Goal: Book appointment/travel/reservation

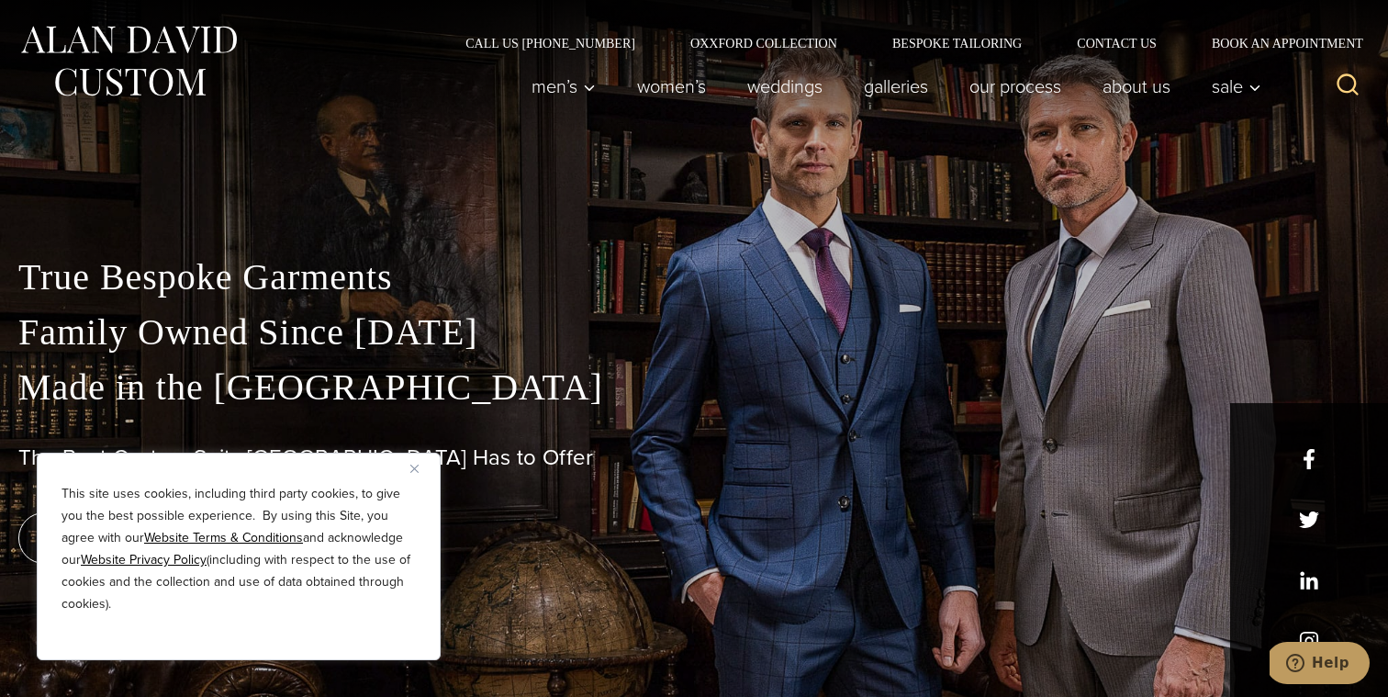
click at [418, 466] on img "Close" at bounding box center [414, 468] width 8 height 8
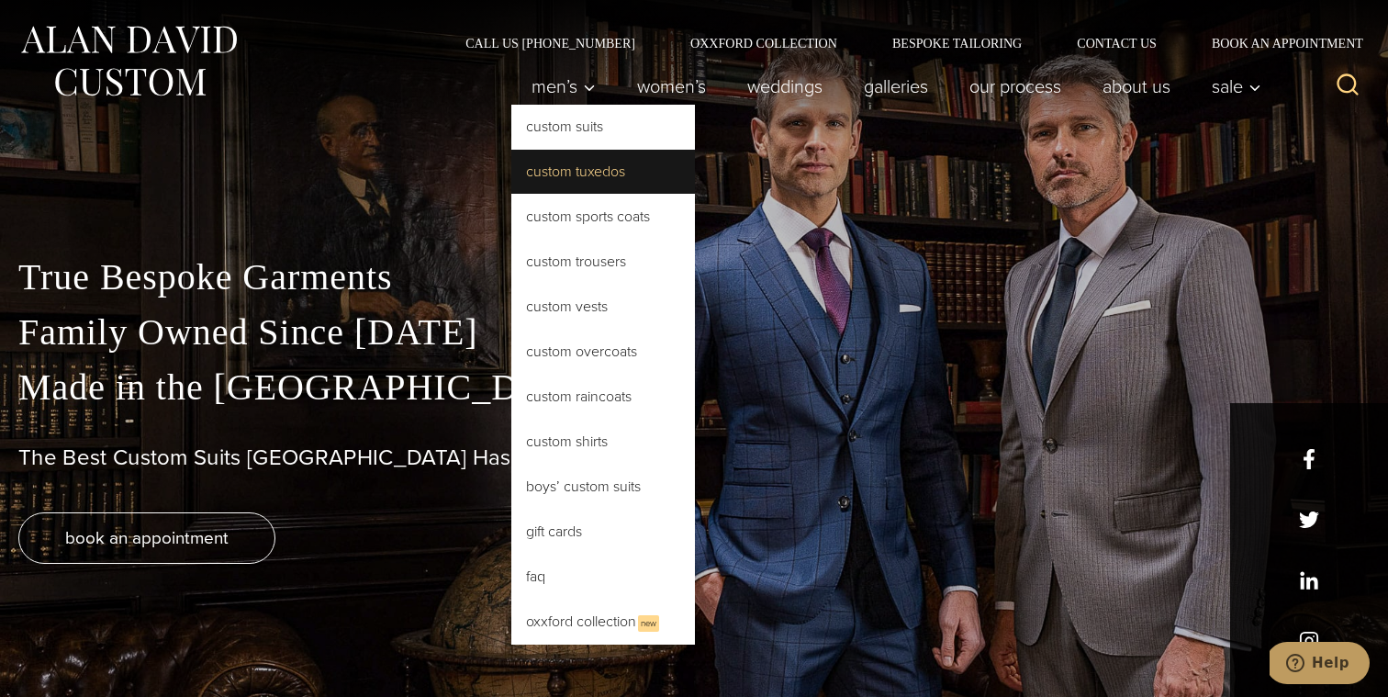
click at [552, 174] on link "Custom Tuxedos" at bounding box center [603, 172] width 184 height 44
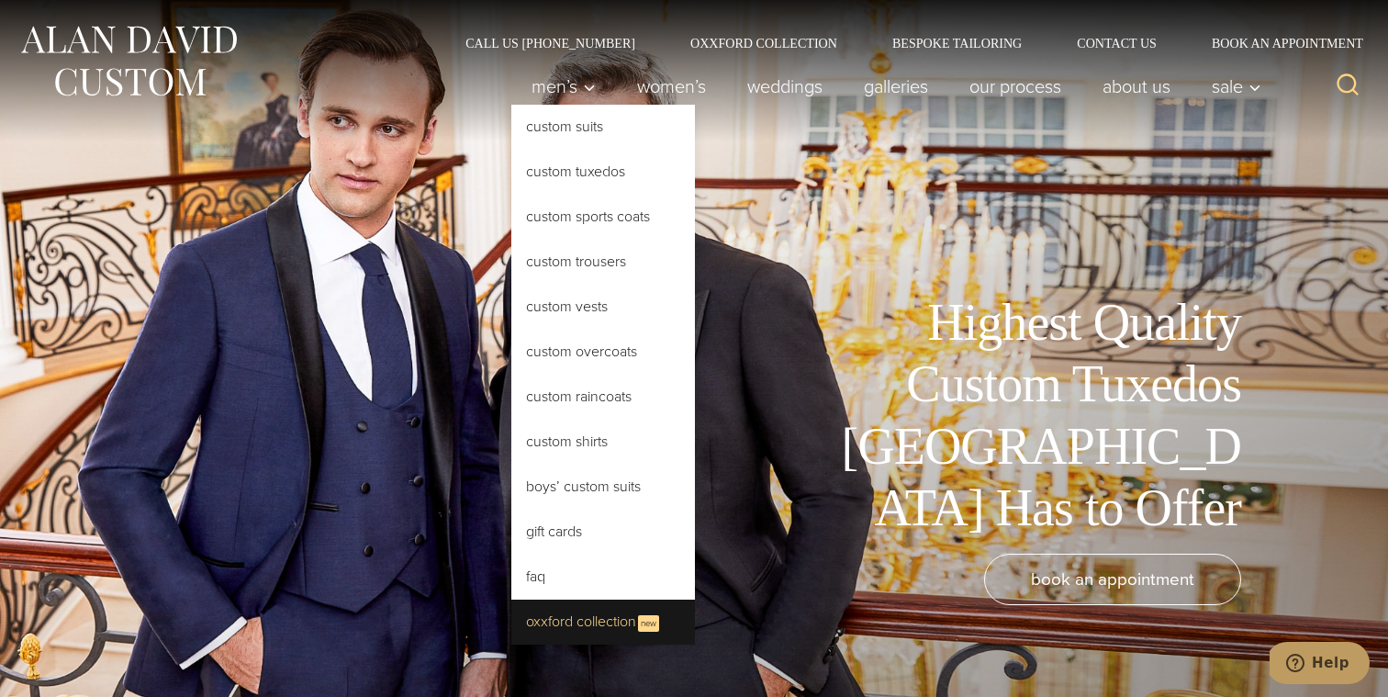
click at [619, 606] on link "Oxxford Collection New" at bounding box center [603, 621] width 184 height 45
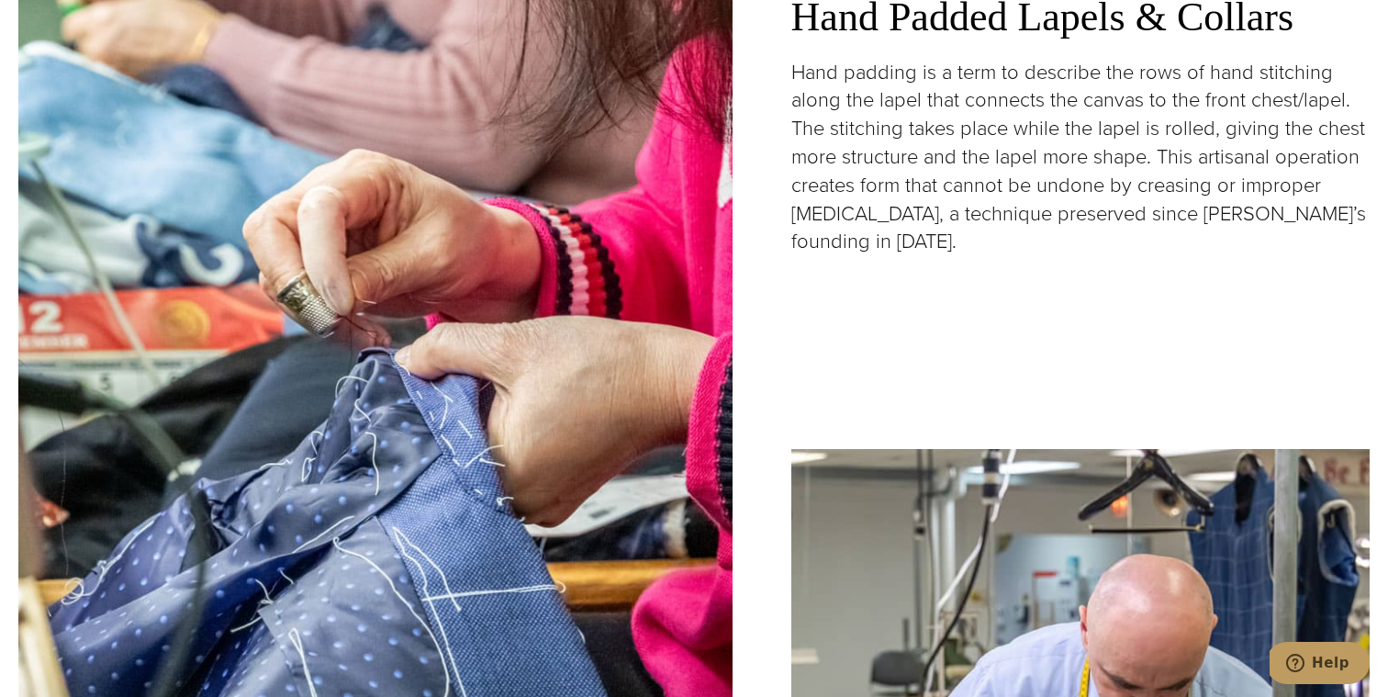
scroll to position [2925, 0]
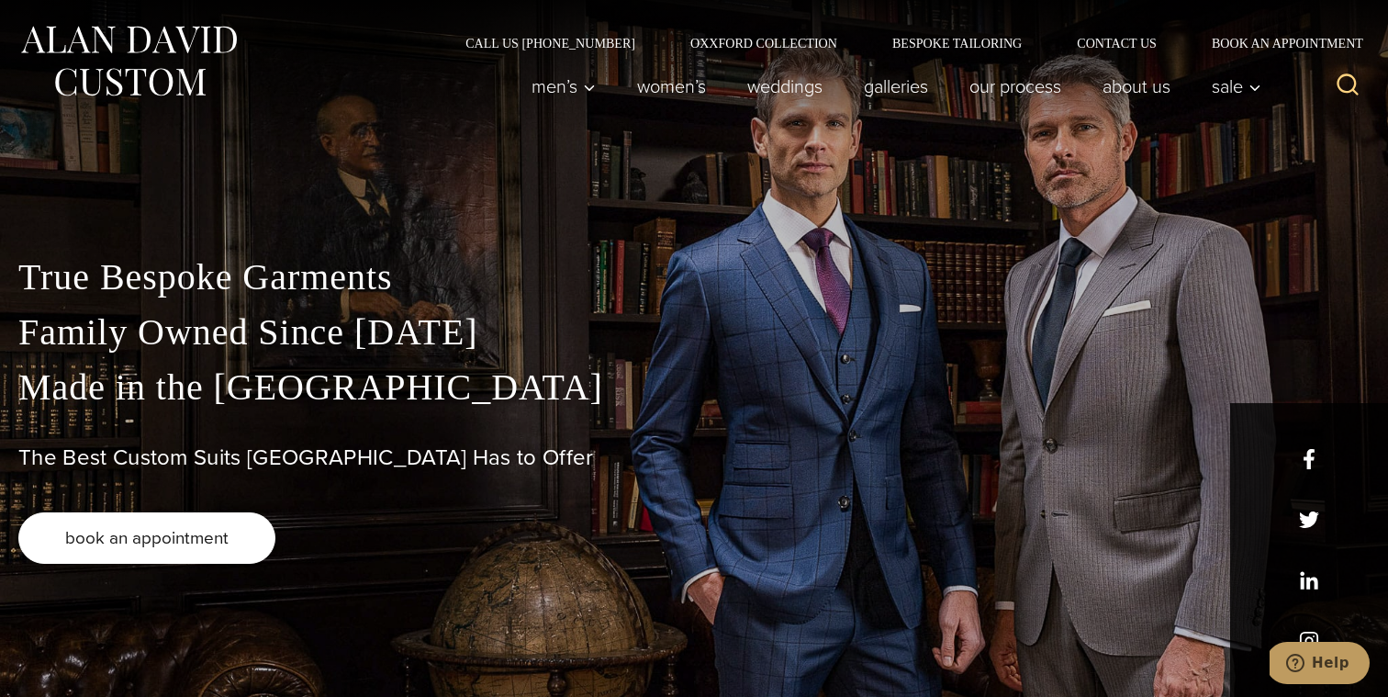
click at [193, 528] on span "book an appointment" at bounding box center [146, 537] width 163 height 27
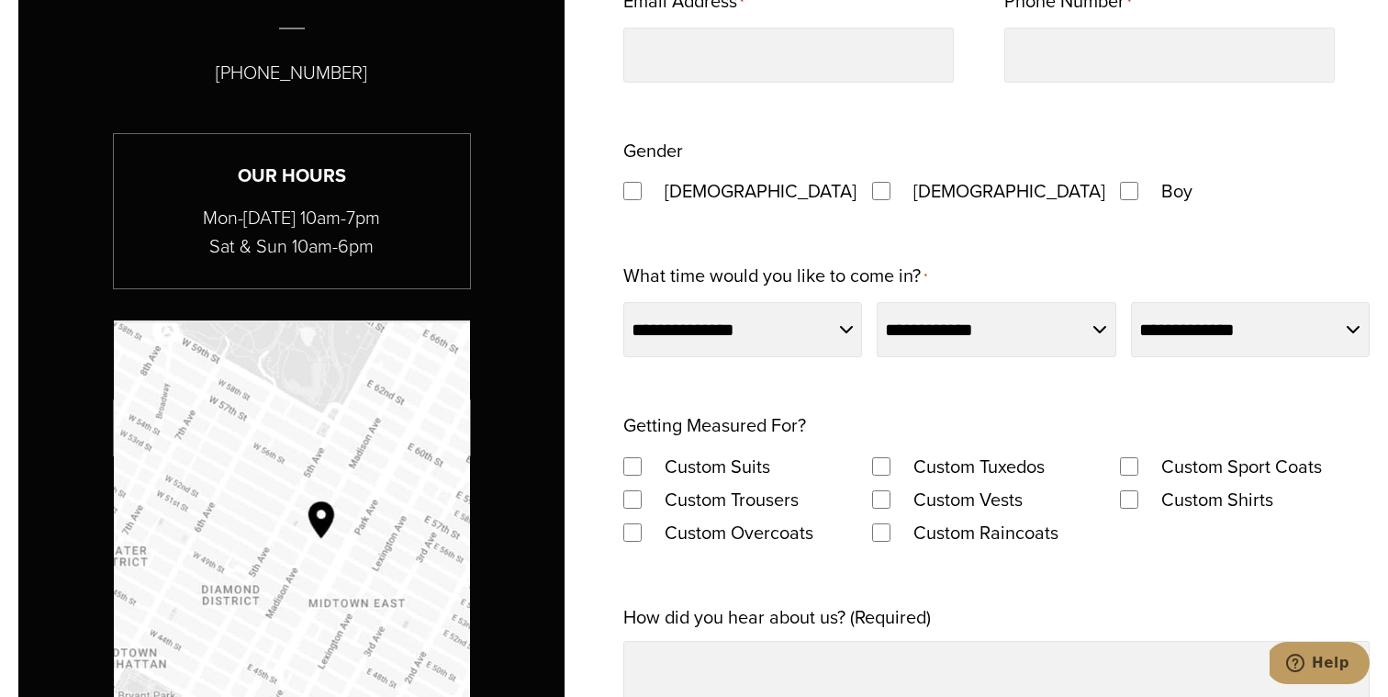
scroll to position [1161, 0]
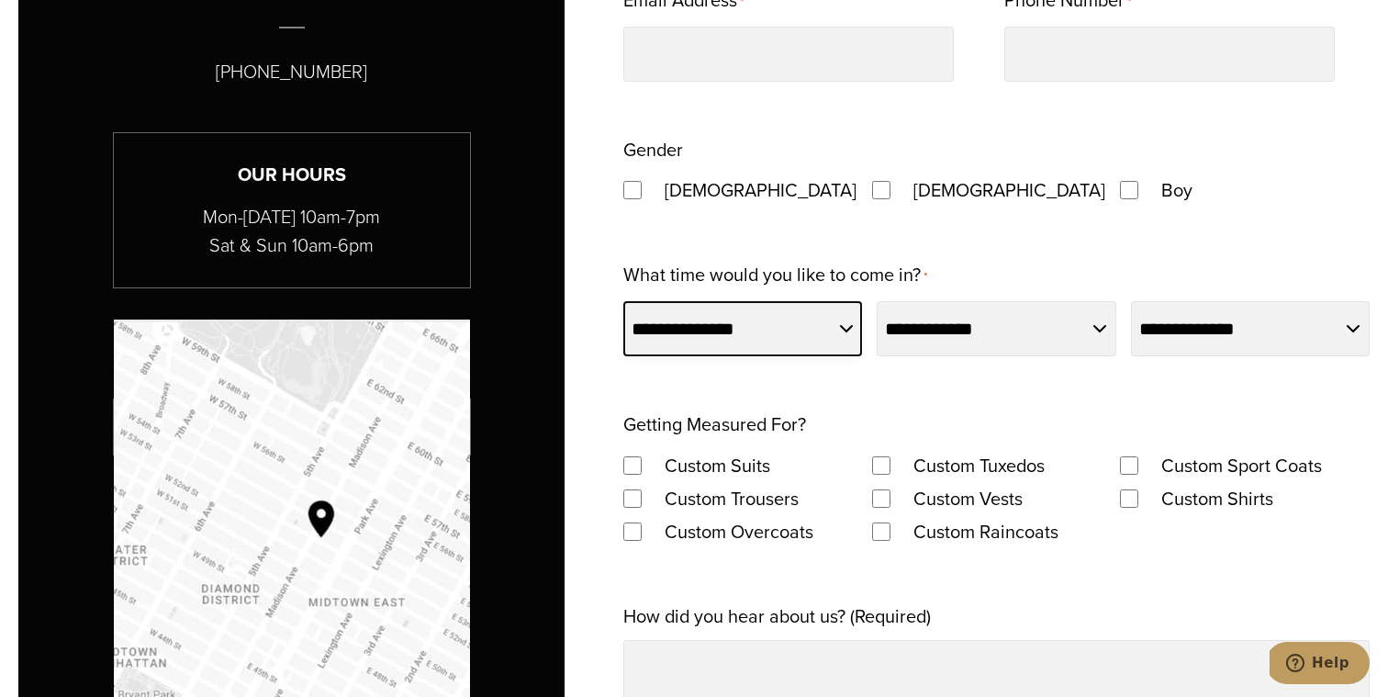
click at [803, 328] on select "**********" at bounding box center [742, 328] width 239 height 55
select select "*********"
click at [623, 301] on select "**********" at bounding box center [742, 328] width 239 height 55
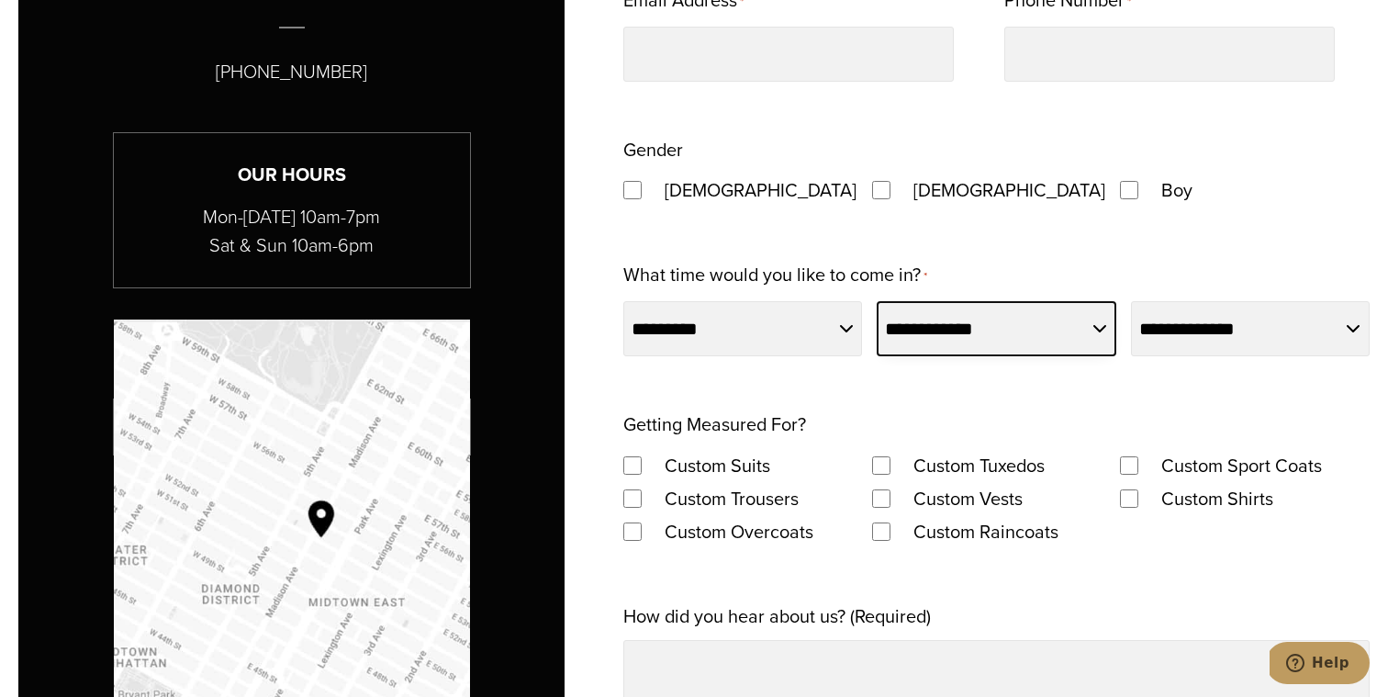
click at [990, 318] on select "**********" at bounding box center [995, 328] width 239 height 55
select select "**"
click at [876, 301] on select "**********" at bounding box center [995, 328] width 239 height 55
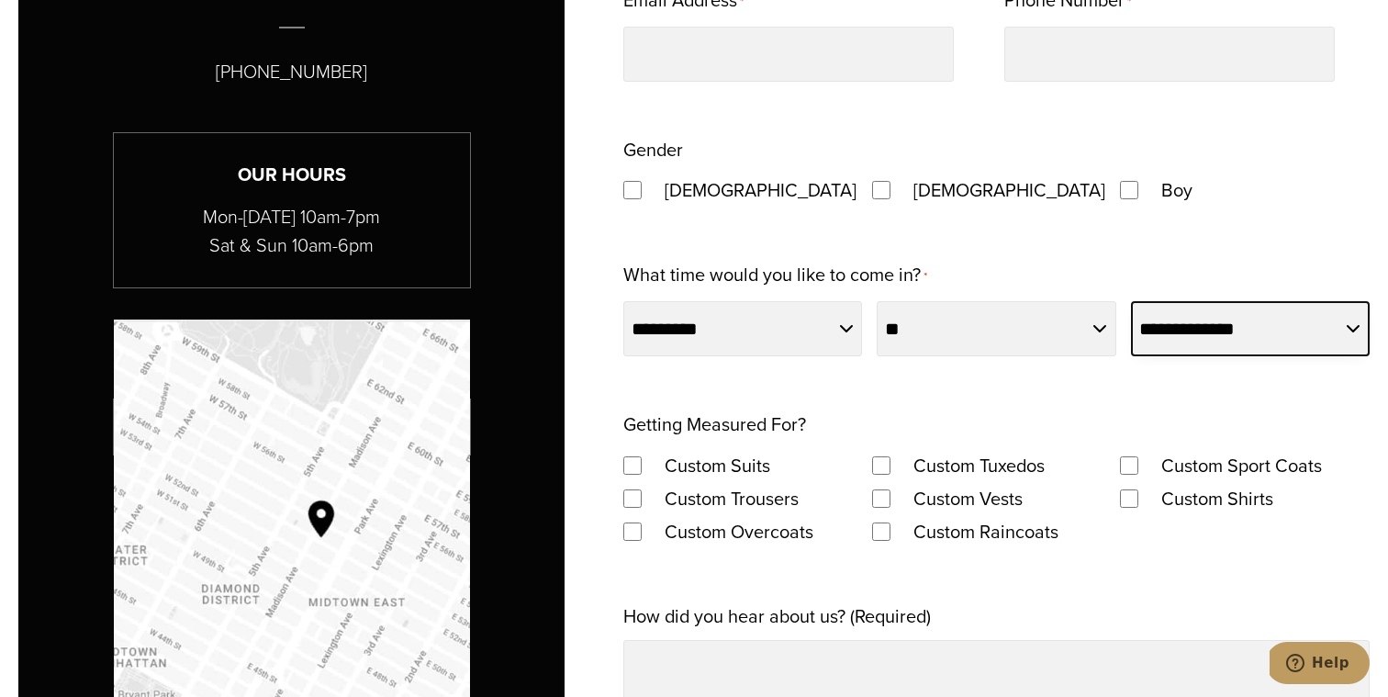
click at [1233, 340] on select "**********" at bounding box center [1250, 328] width 239 height 55
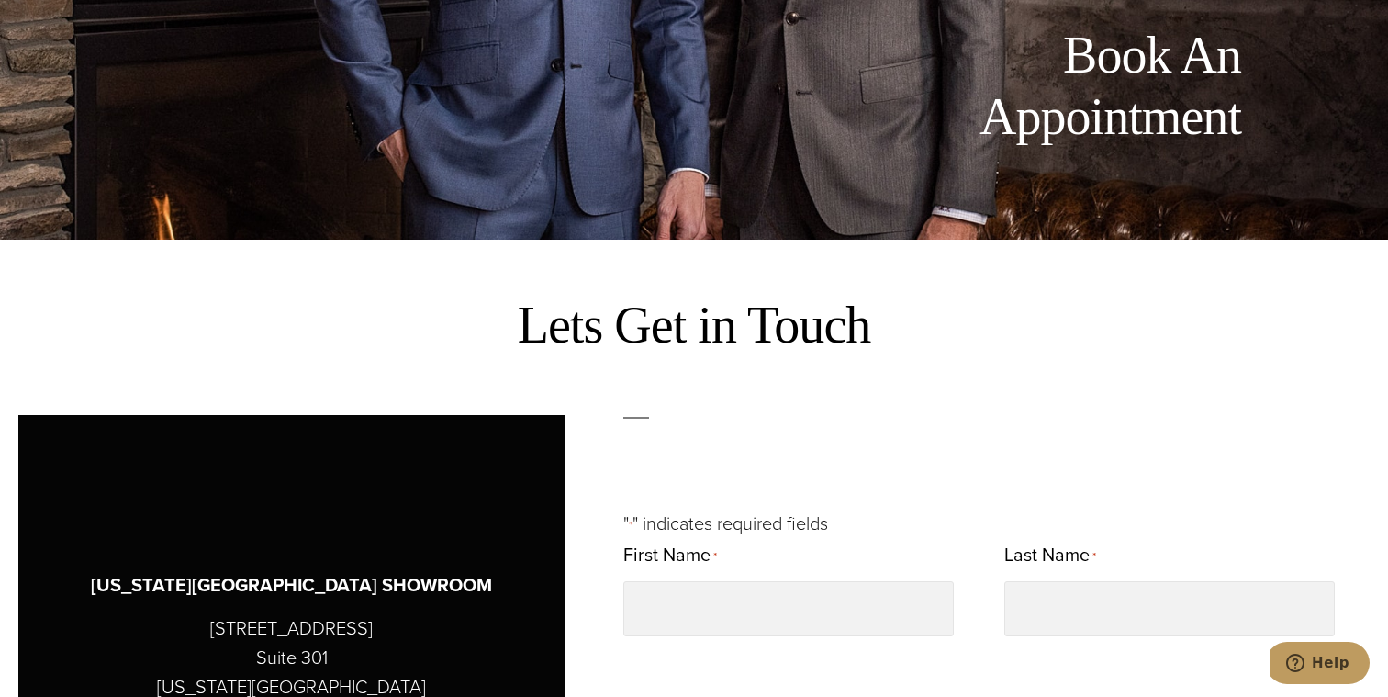
scroll to position [0, 0]
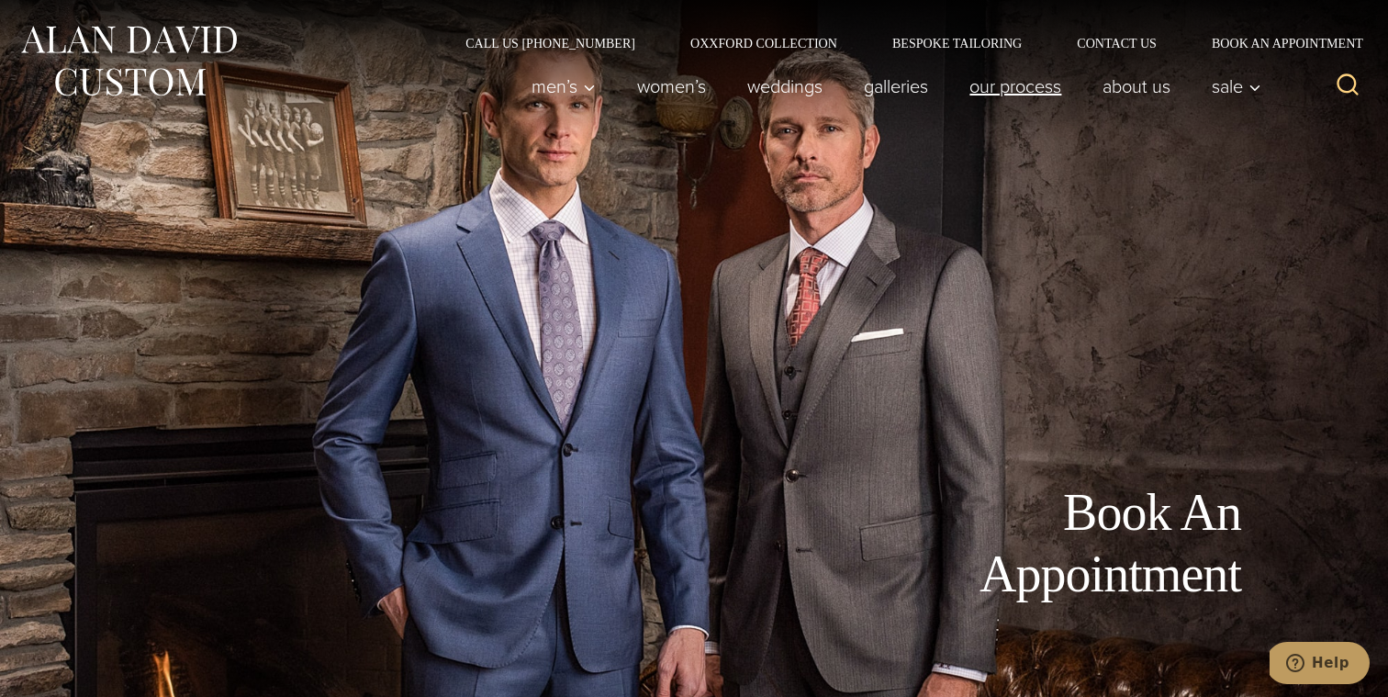
click at [990, 89] on link "Our Process" at bounding box center [1015, 86] width 133 height 37
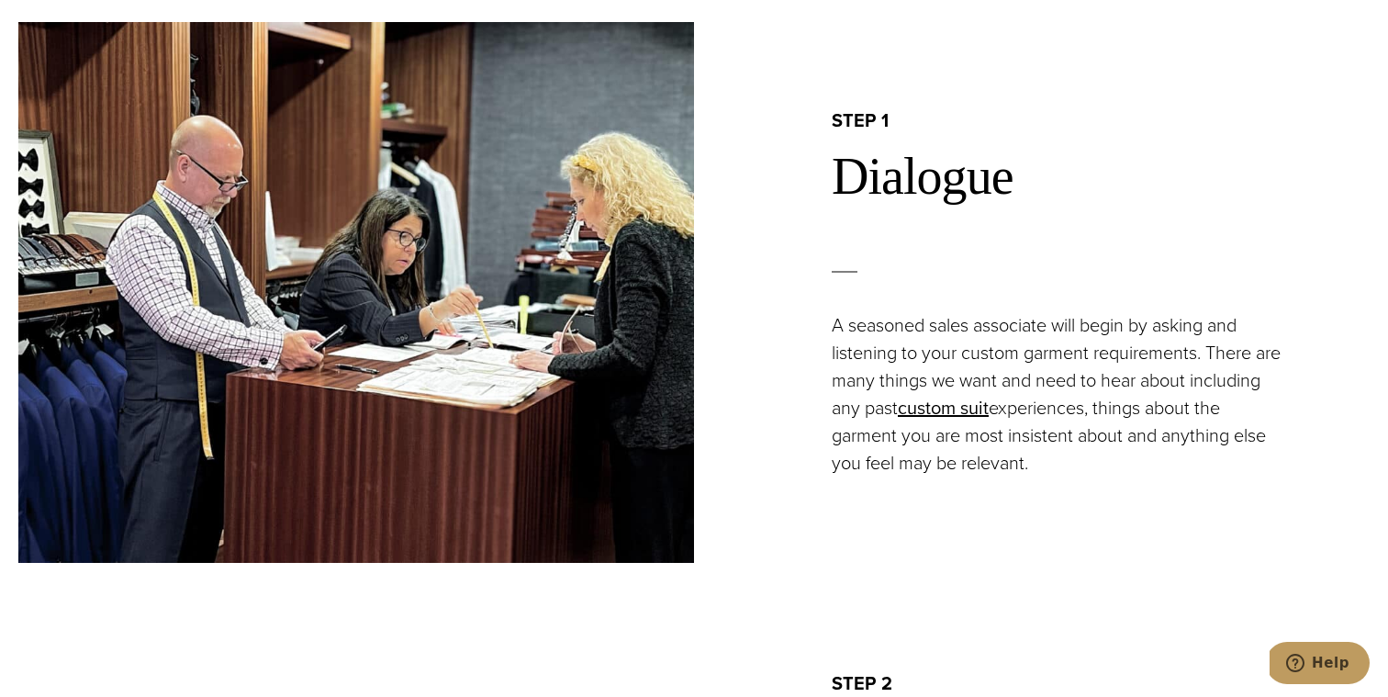
scroll to position [1271, 0]
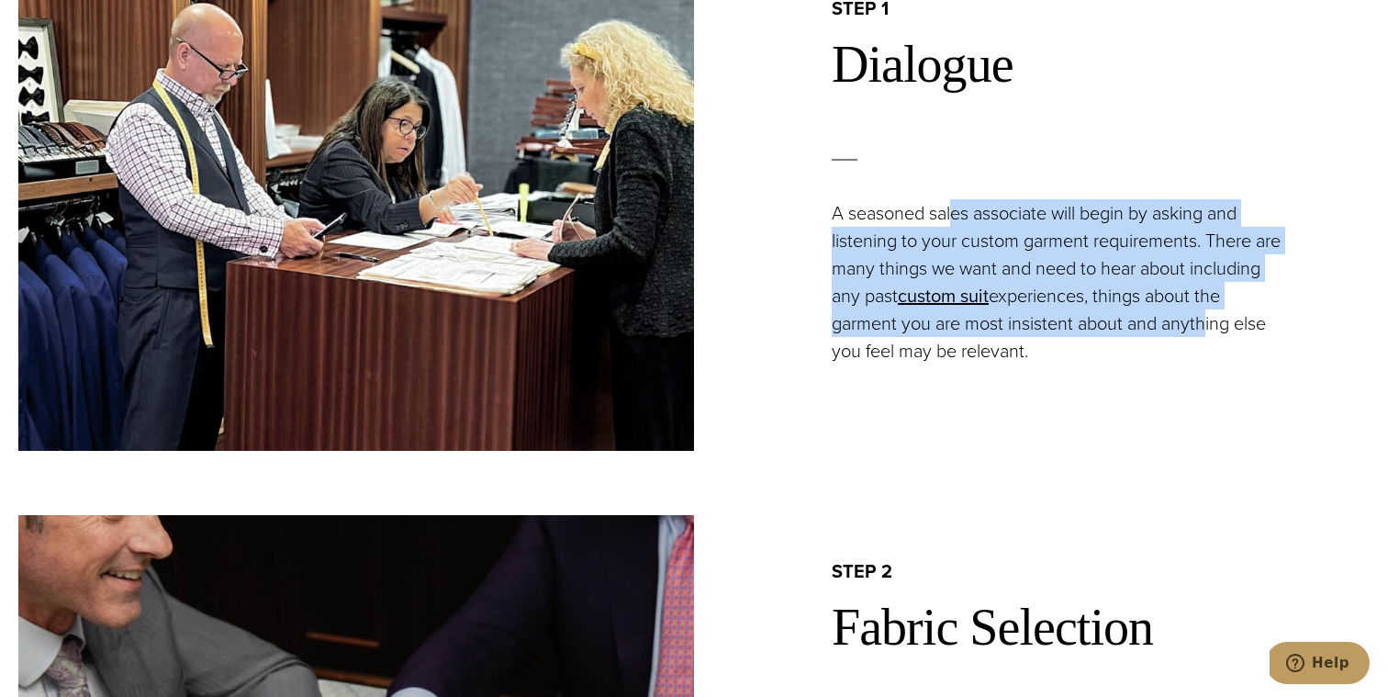
drag, startPoint x: 954, startPoint y: 218, endPoint x: 1198, endPoint y: 329, distance: 267.4
click at [1198, 329] on p "A seasoned sales associate will begin by asking and listening to your custom ga…" at bounding box center [1058, 281] width 455 height 165
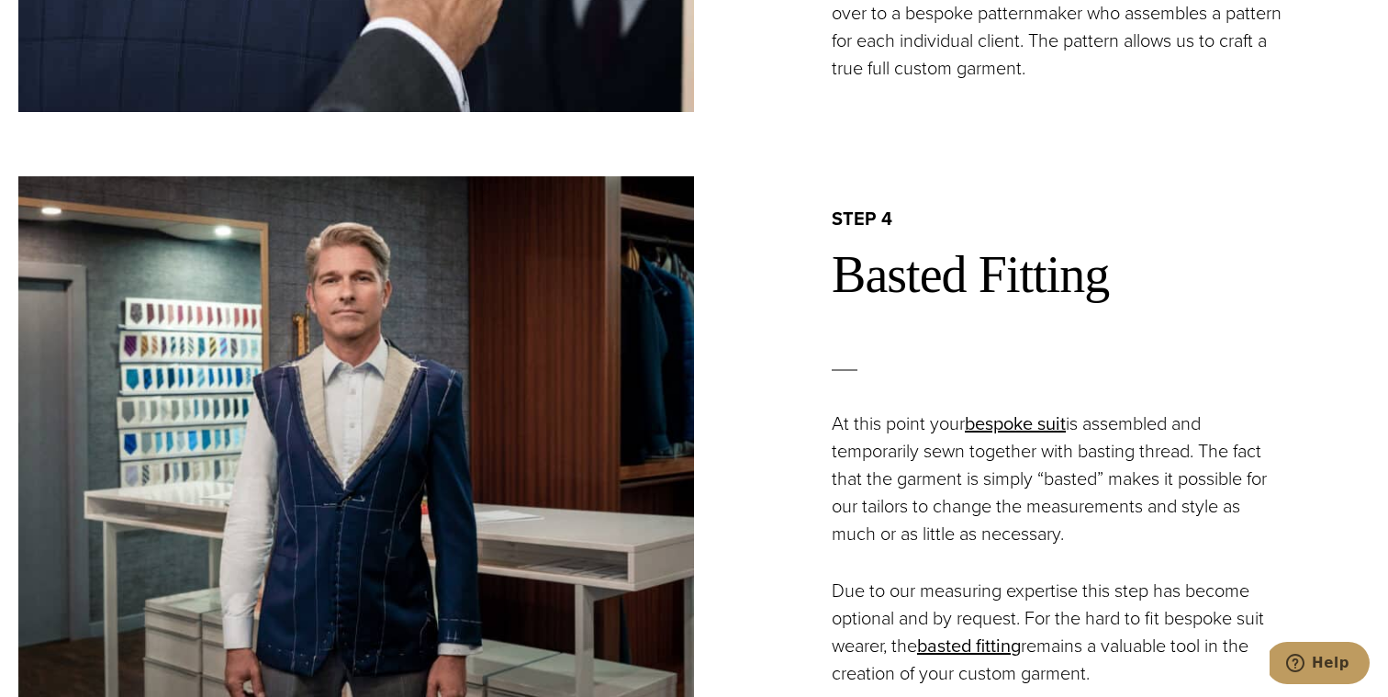
scroll to position [2885, 0]
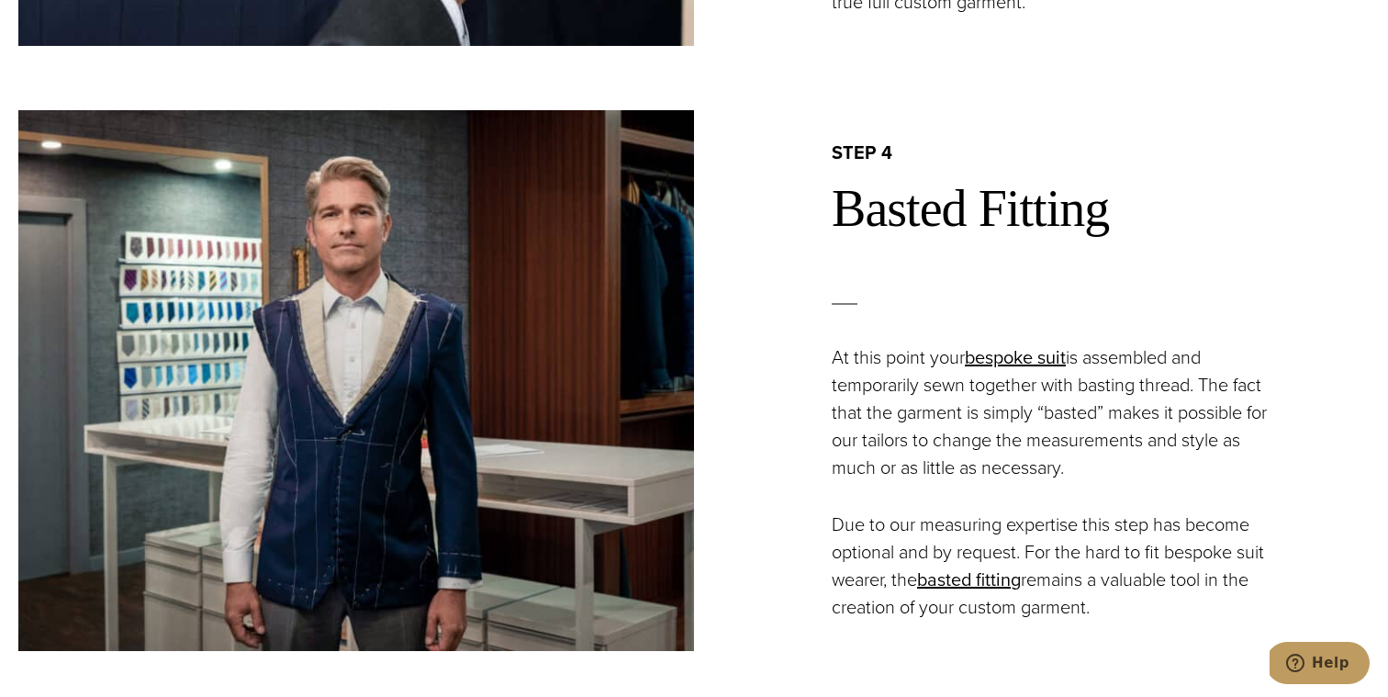
drag, startPoint x: 1041, startPoint y: 414, endPoint x: 1157, endPoint y: 473, distance: 130.5
click at [1159, 473] on p "At this point your bespoke suit is assembled and temporarily sewn together with…" at bounding box center [1058, 412] width 455 height 138
click at [1154, 472] on p "At this point your bespoke suit is assembled and temporarily sewn together with…" at bounding box center [1058, 412] width 455 height 138
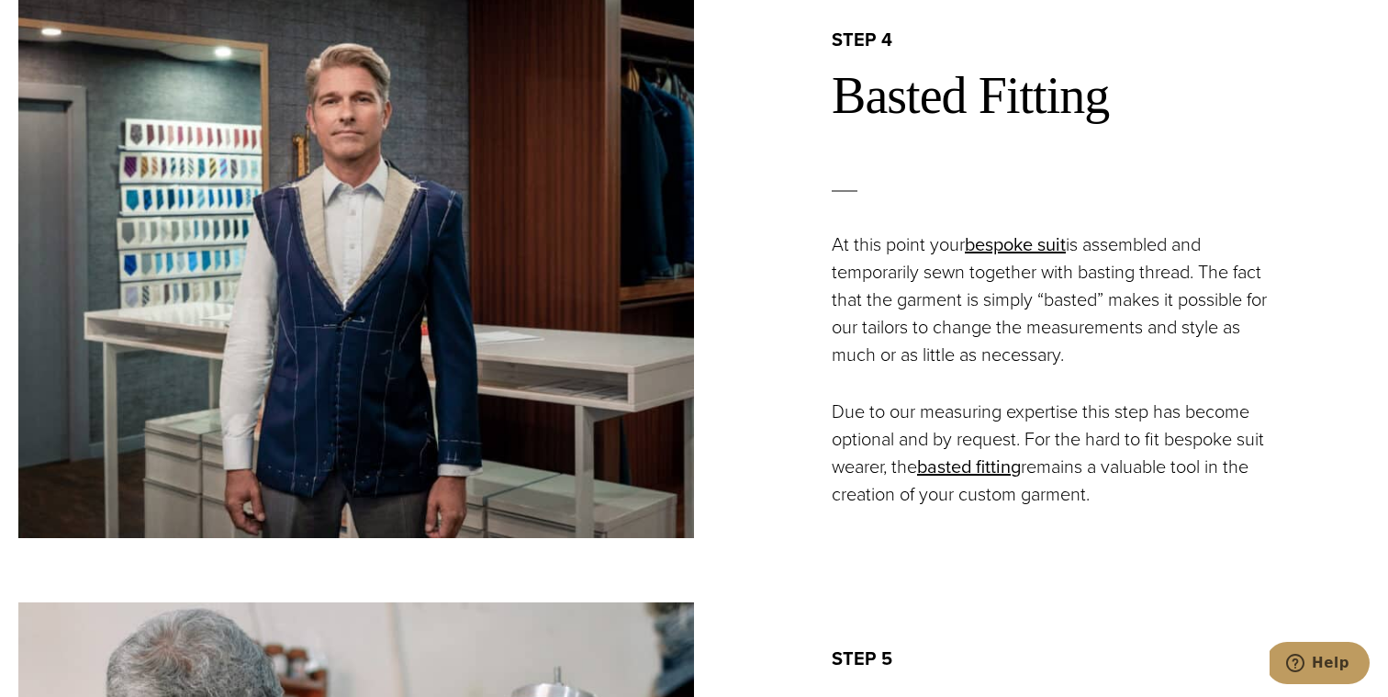
scroll to position [3007, 0]
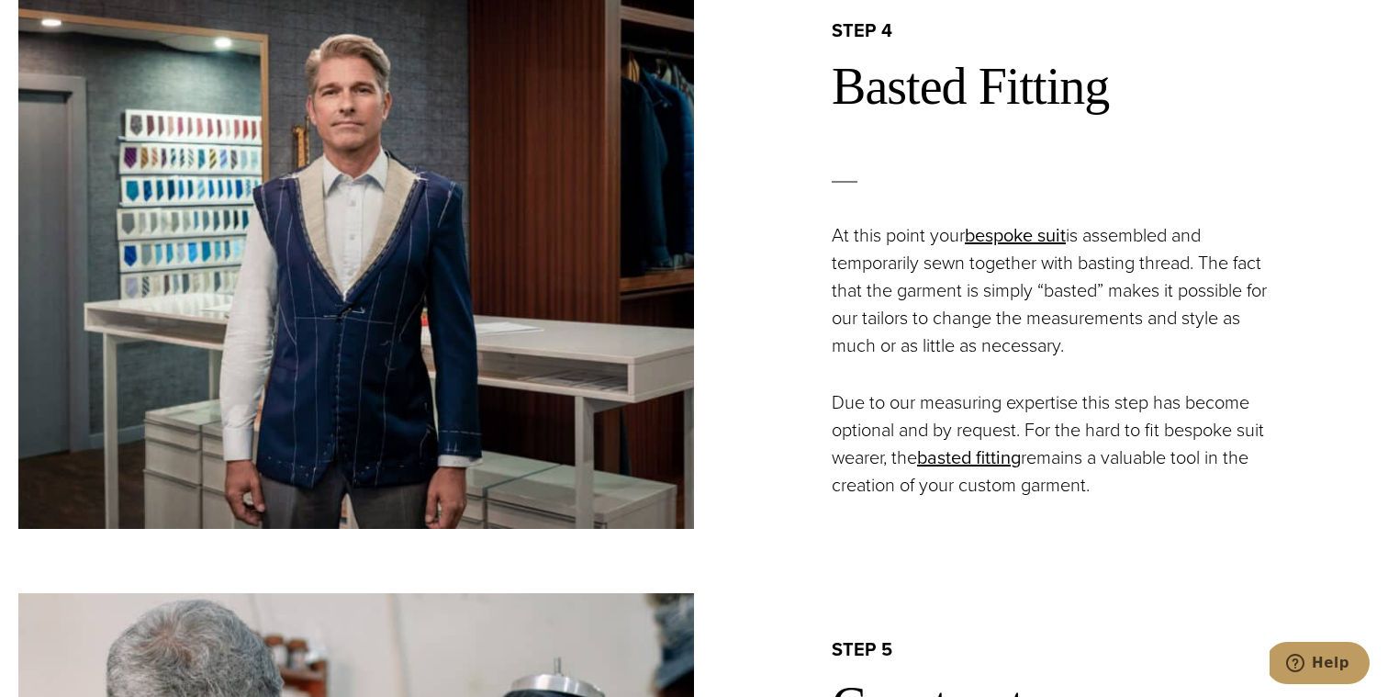
drag, startPoint x: 923, startPoint y: 425, endPoint x: 1111, endPoint y: 485, distance: 197.6
click at [1115, 486] on p "Due to our measuring expertise this step has become optional and by request. Fo…" at bounding box center [1058, 443] width 455 height 110
click at [1100, 481] on p "Due to our measuring expertise this step has become optional and by request. Fo…" at bounding box center [1058, 443] width 455 height 110
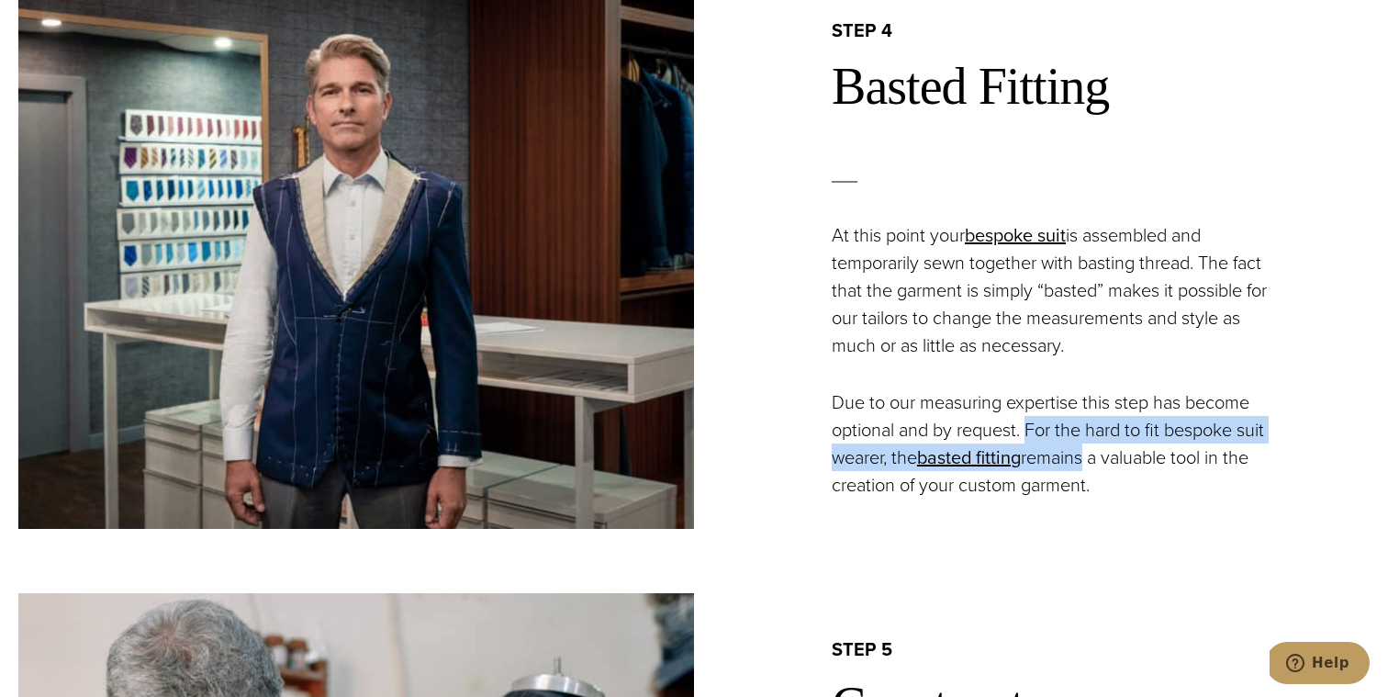
drag, startPoint x: 1029, startPoint y: 417, endPoint x: 1088, endPoint y: 468, distance: 78.0
click at [1089, 469] on p "Due to our measuring expertise this step has become optional and by request. Fo…" at bounding box center [1058, 443] width 455 height 110
click at [1088, 468] on p "Due to our measuring expertise this step has become optional and by request. Fo…" at bounding box center [1058, 443] width 455 height 110
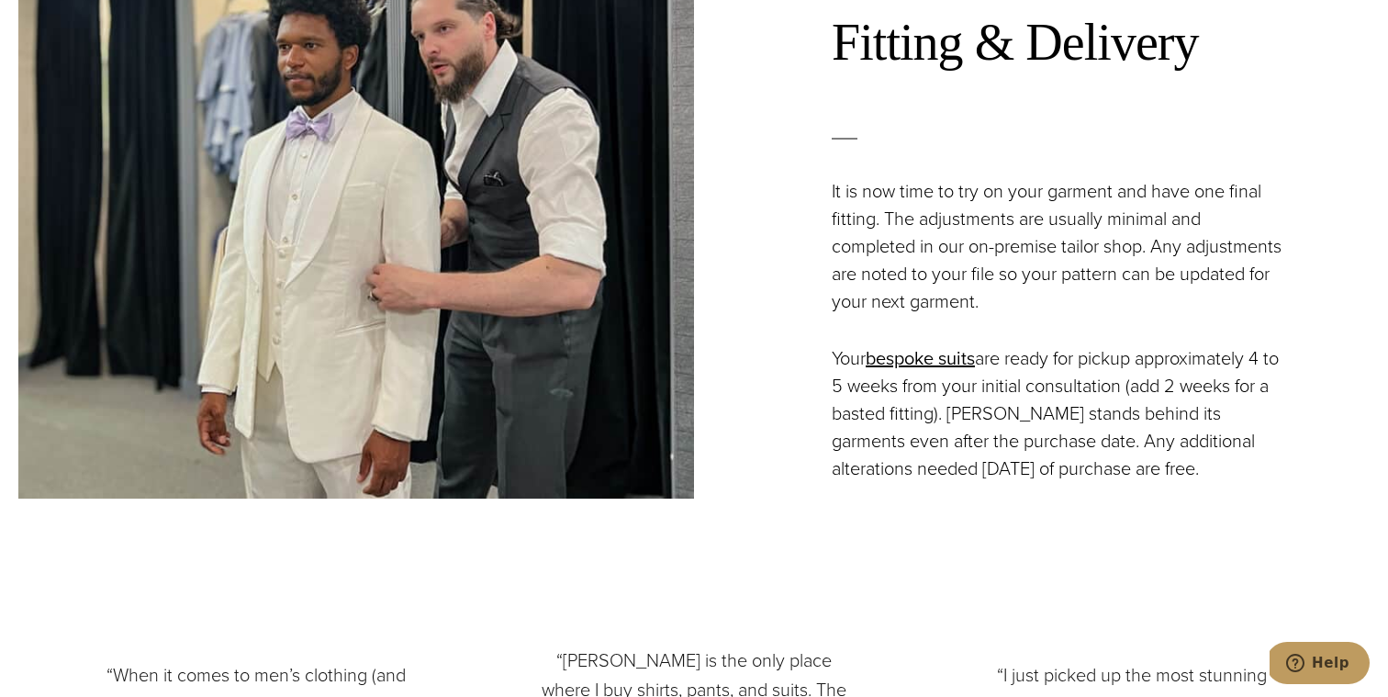
scroll to position [4248, 0]
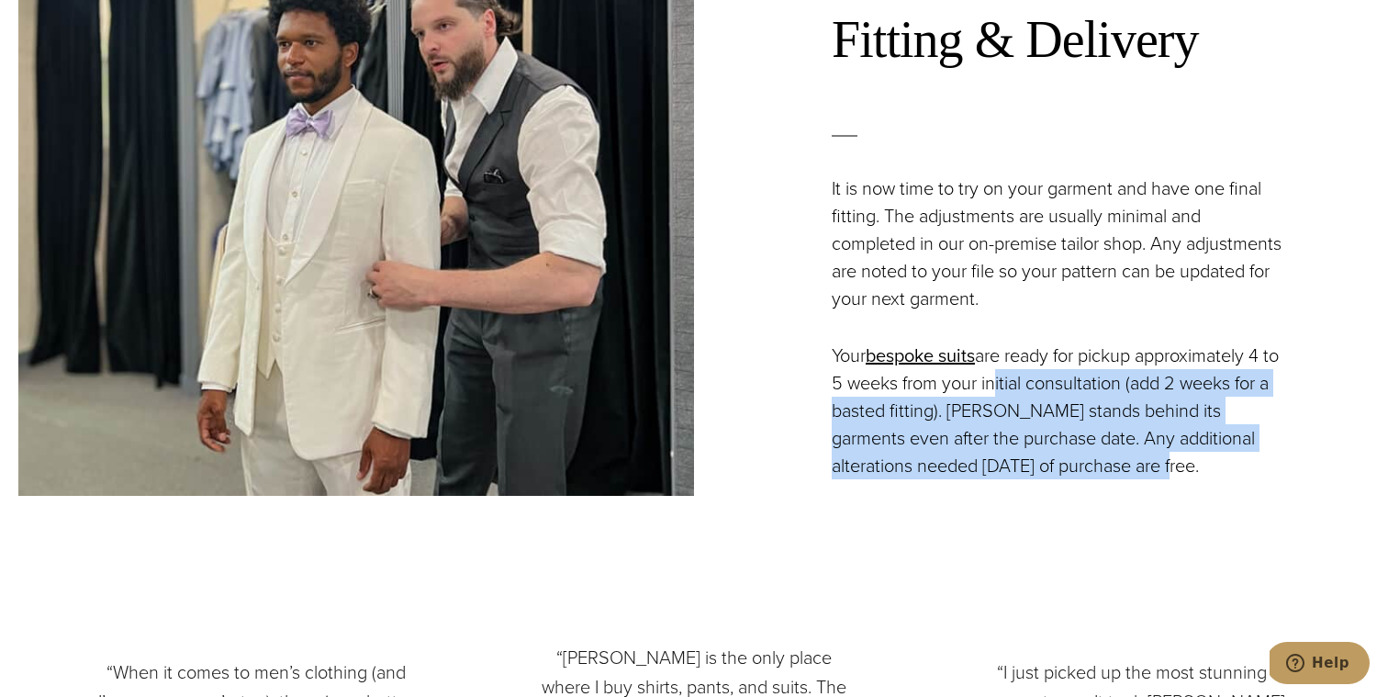
drag, startPoint x: 1012, startPoint y: 374, endPoint x: 1110, endPoint y: 463, distance: 132.5
click at [1110, 463] on p "Your bespoke suits are ready for pickup approximately 4 to 5 weeks from your in…" at bounding box center [1058, 410] width 455 height 138
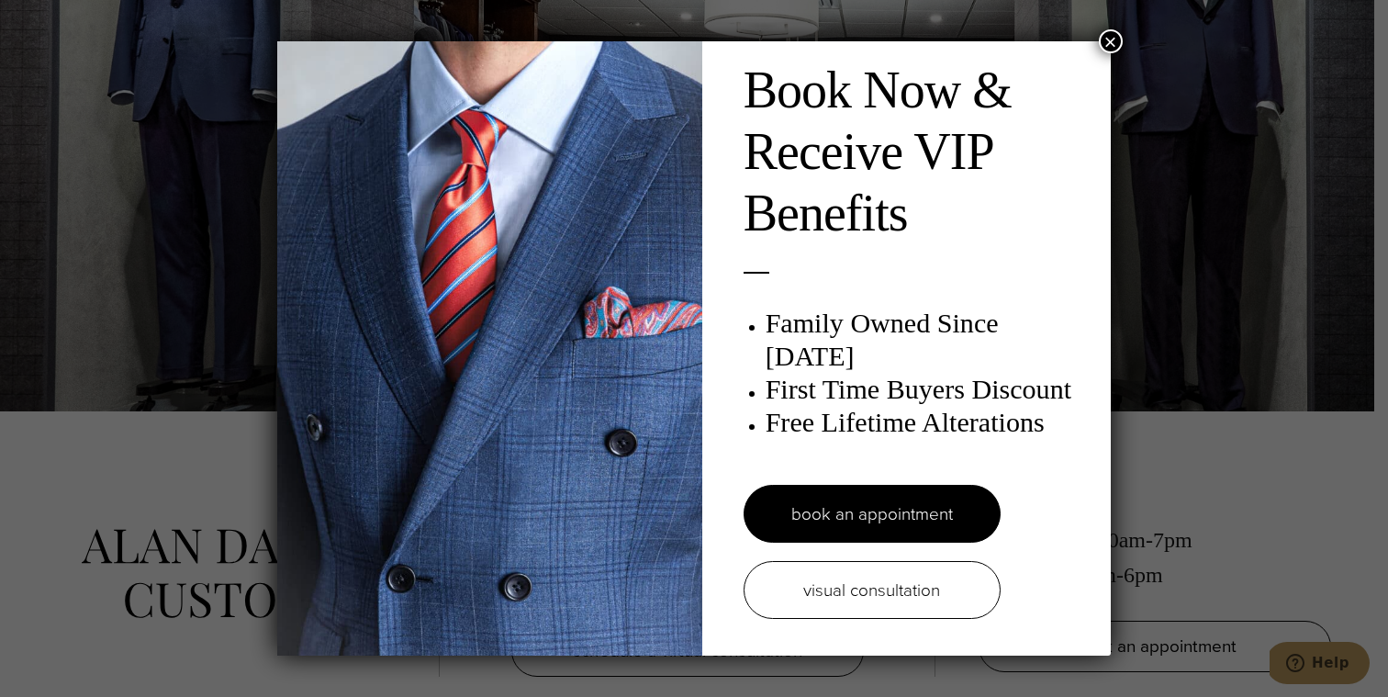
scroll to position [0, 0]
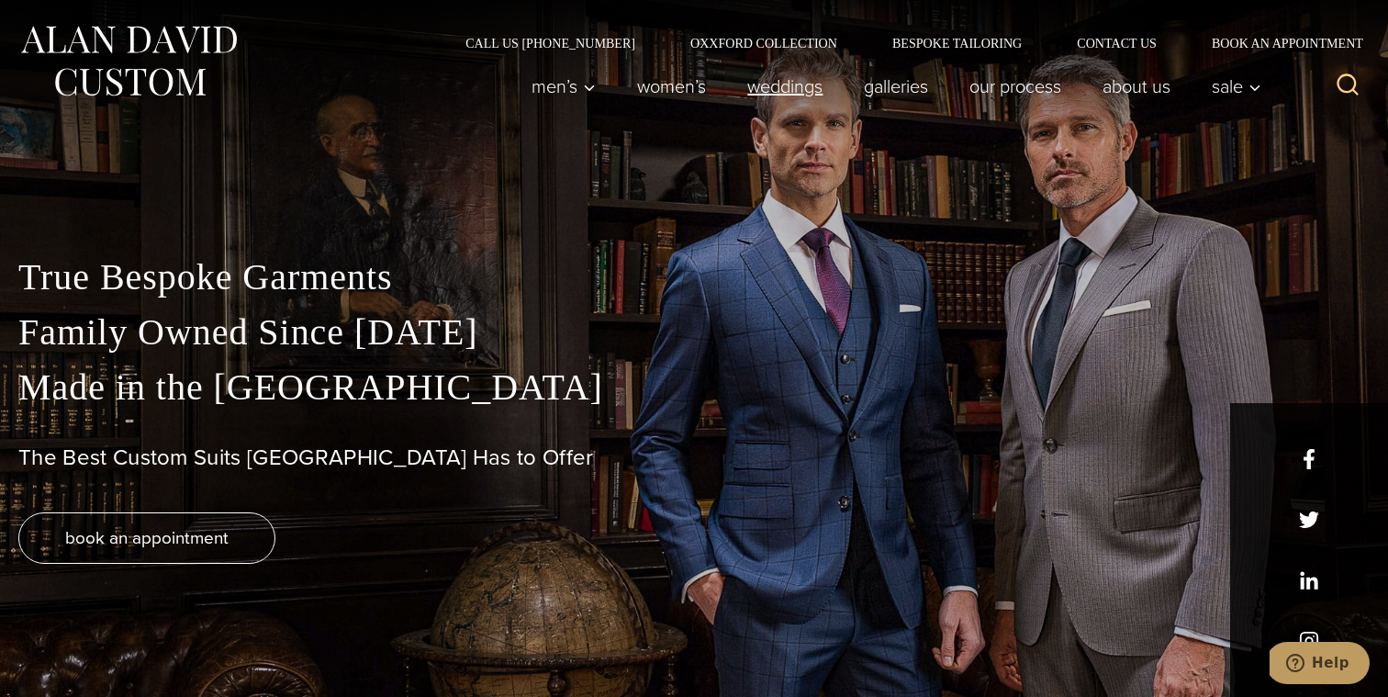
click at [796, 83] on link "weddings" at bounding box center [785, 86] width 117 height 37
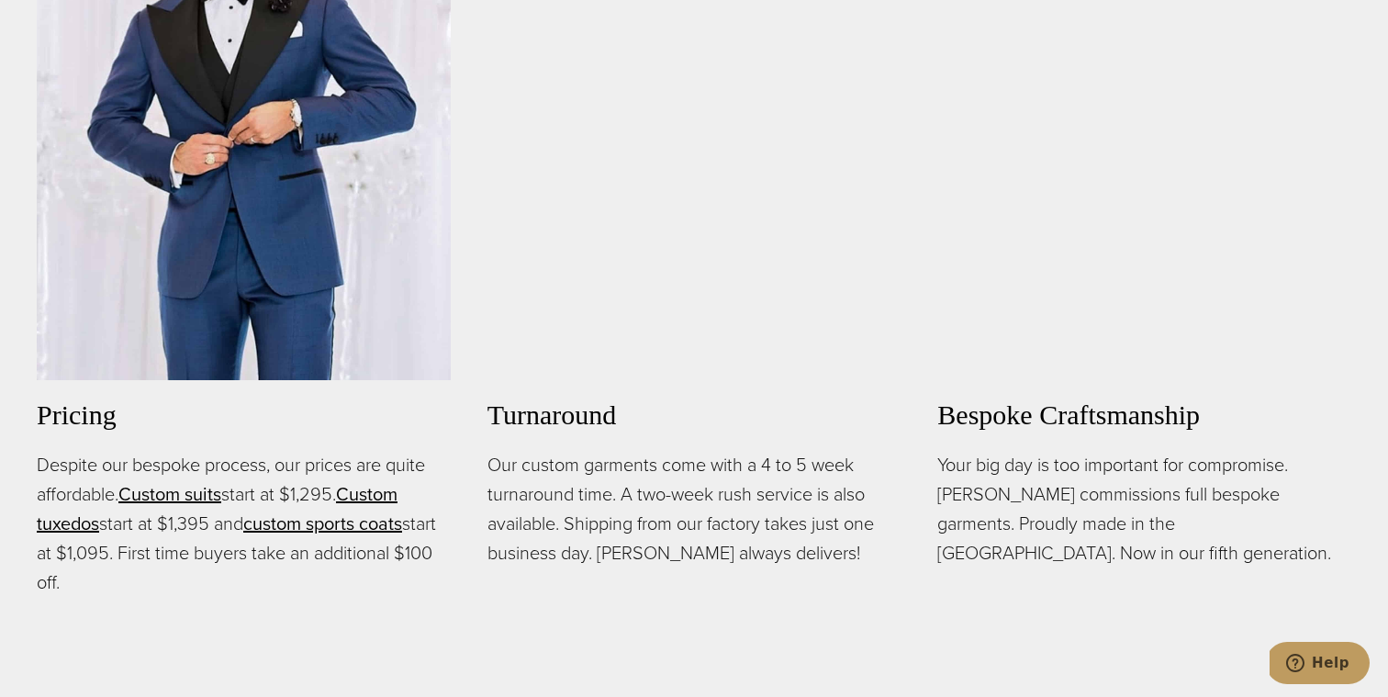
scroll to position [1273, 0]
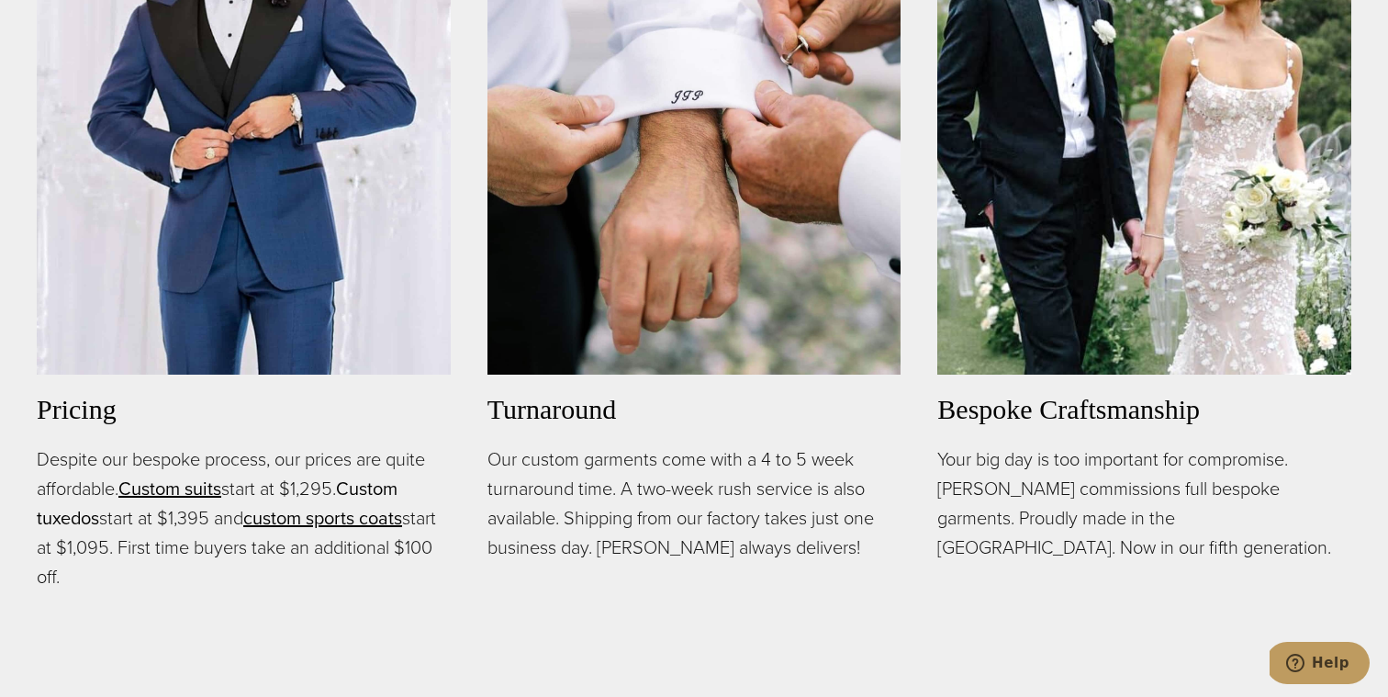
click at [393, 492] on link "Custom tuxedos" at bounding box center [217, 502] width 361 height 57
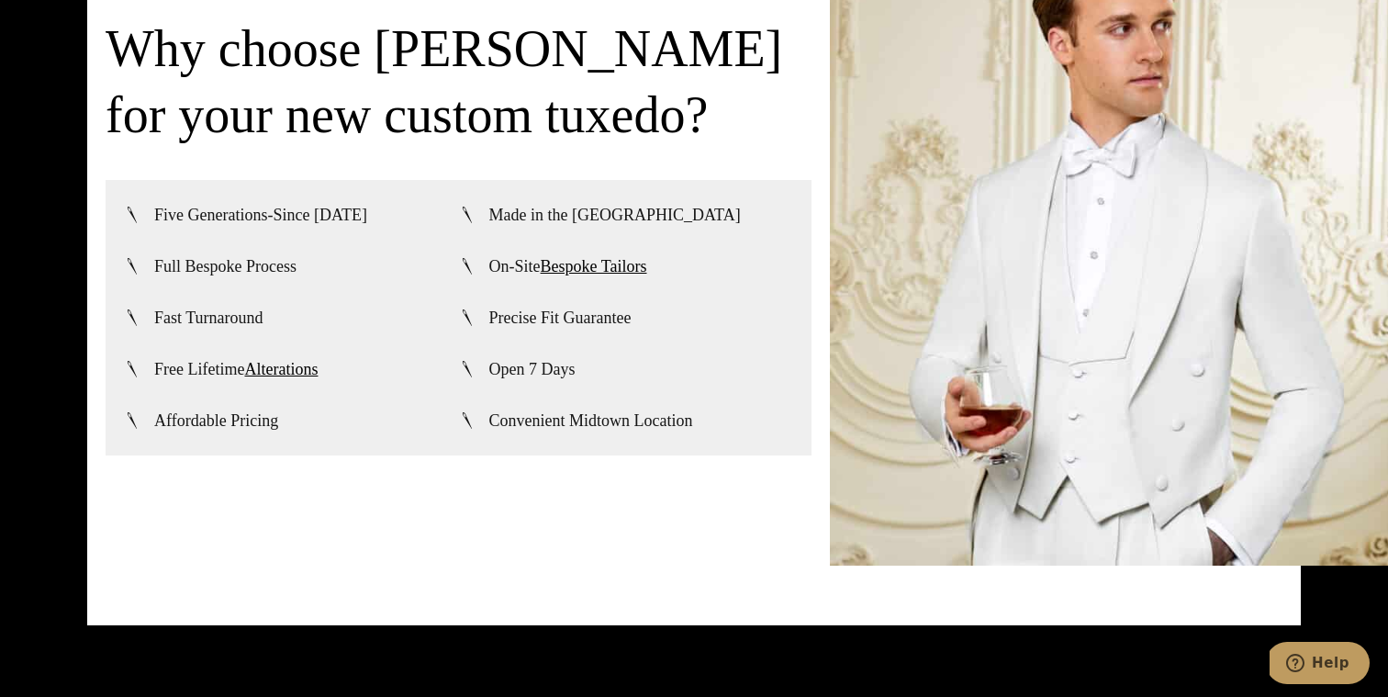
scroll to position [4520, 0]
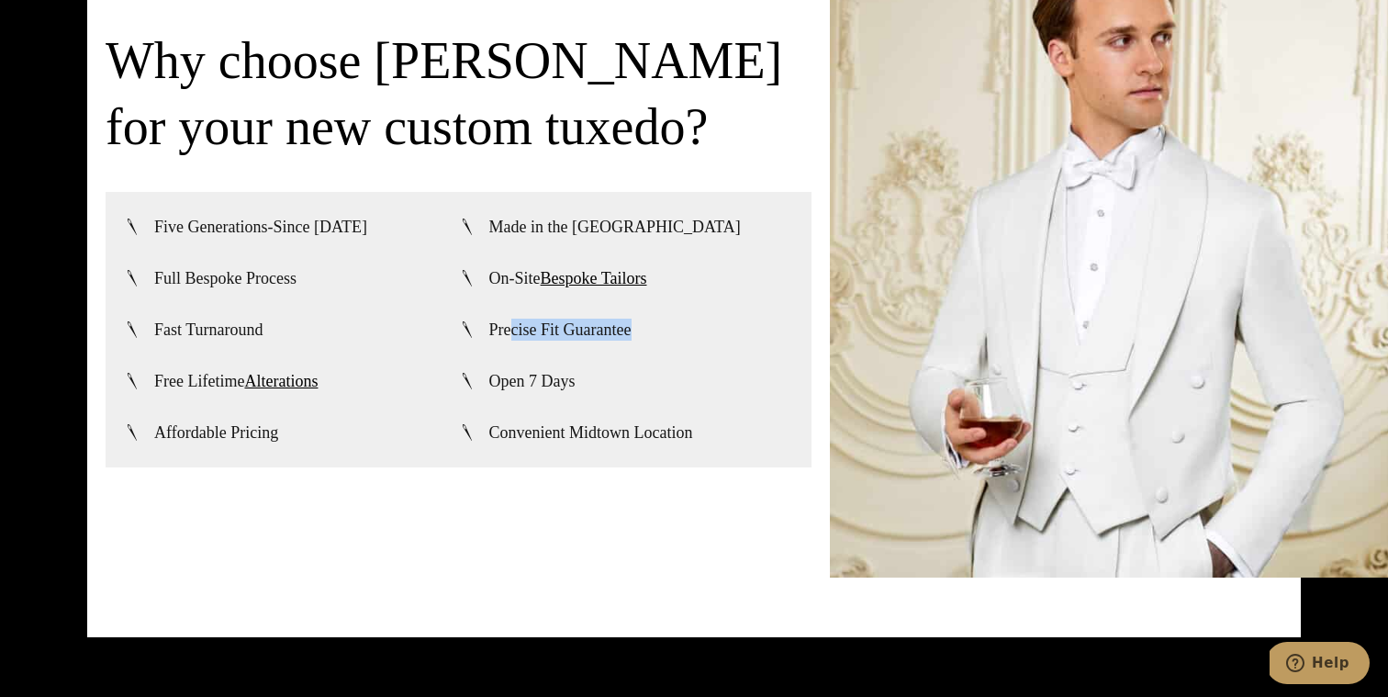
drag, startPoint x: 510, startPoint y: 328, endPoint x: 654, endPoint y: 329, distance: 144.1
click at [654, 329] on li "Precise Fit Guarantee" at bounding box center [626, 330] width 335 height 24
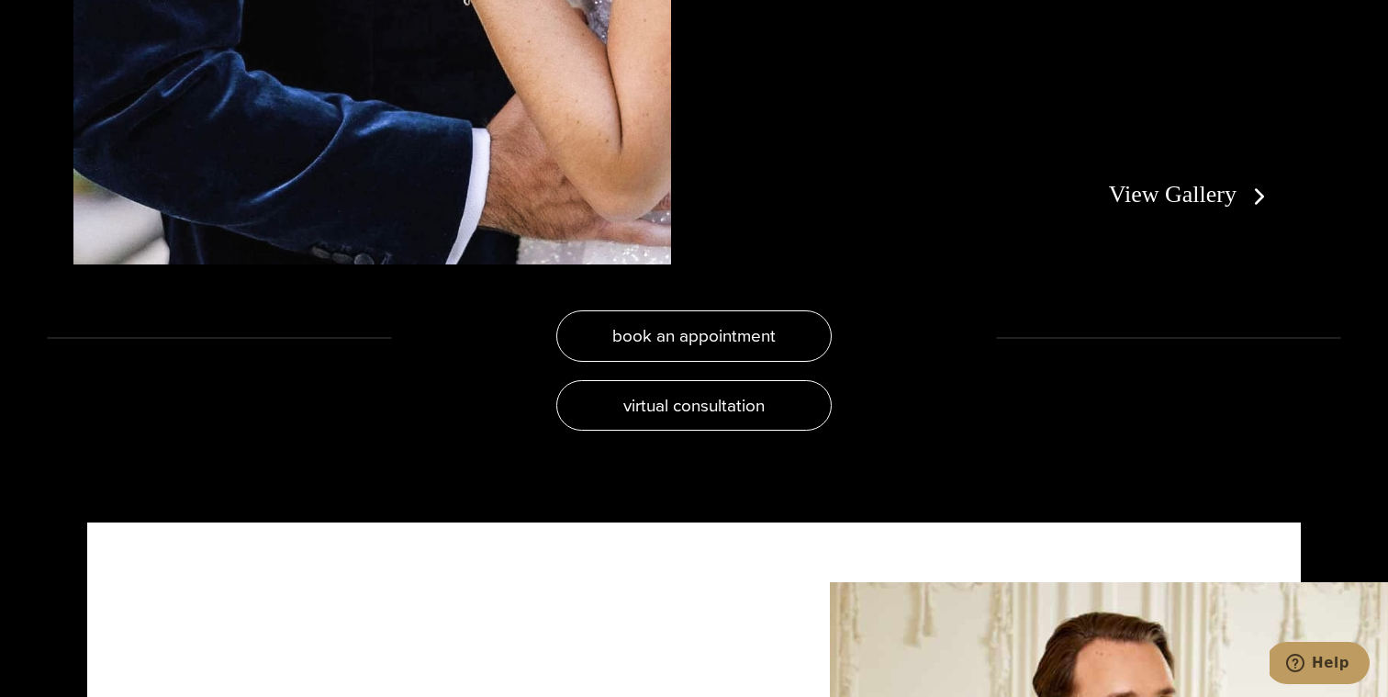
scroll to position [3833, 0]
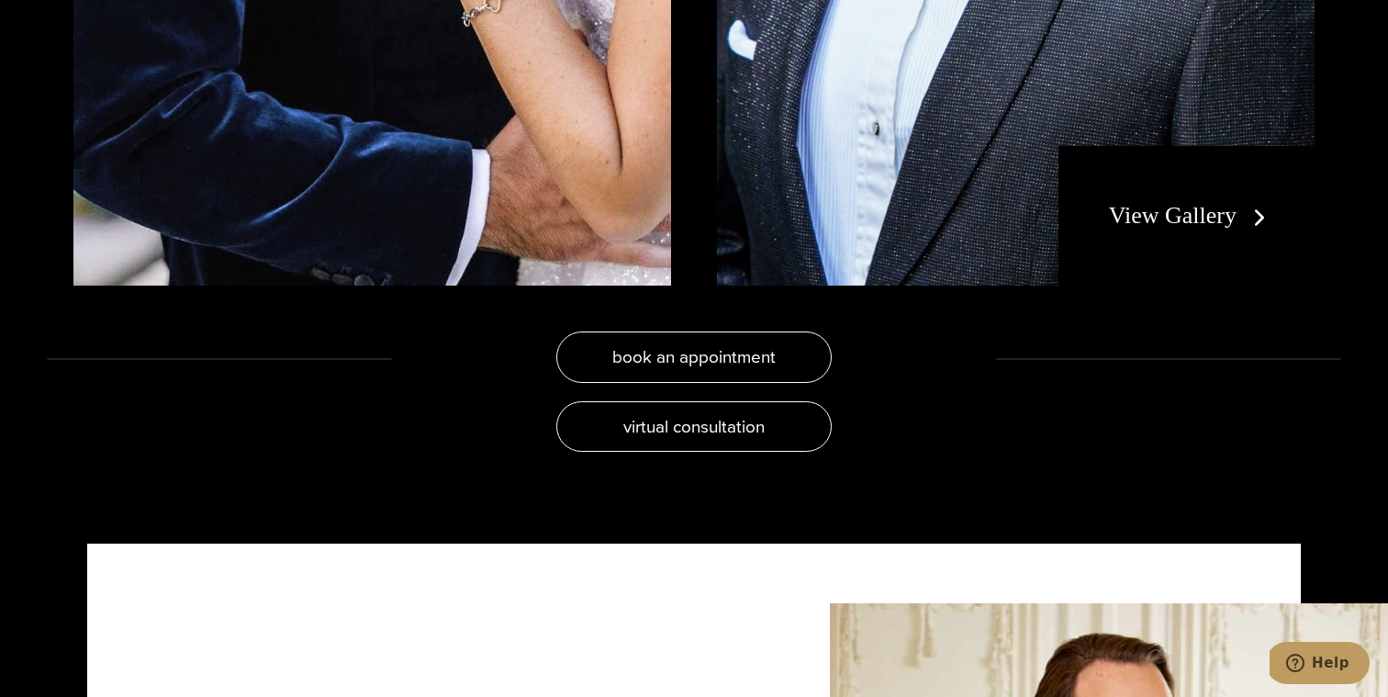
click at [1152, 203] on link "View Gallery" at bounding box center [1191, 215] width 164 height 27
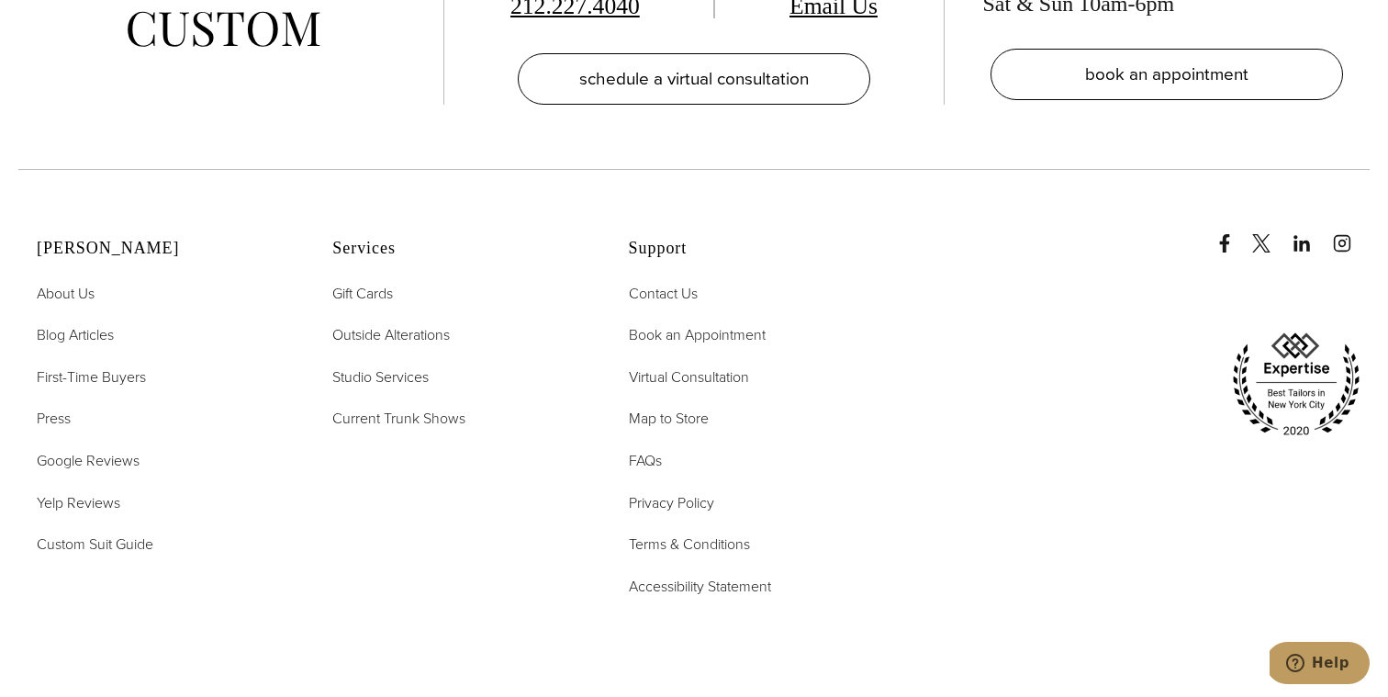
scroll to position [9568, 0]
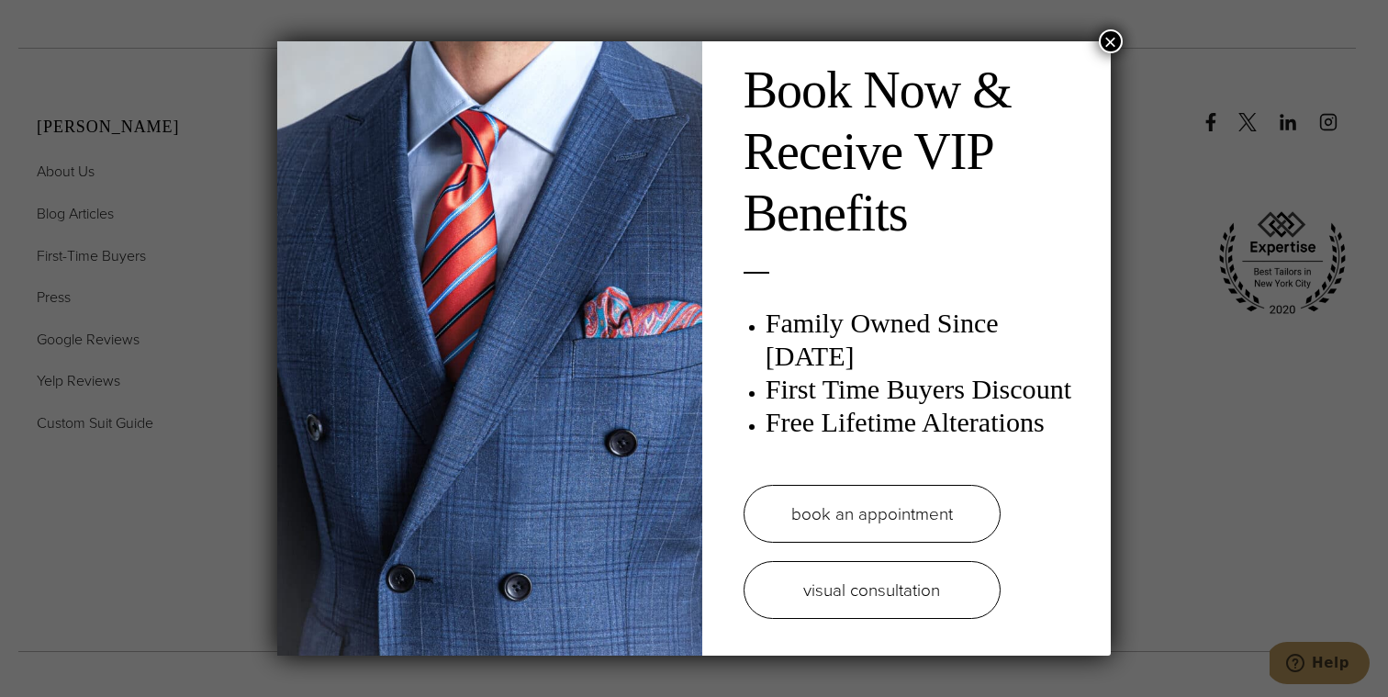
click at [945, 503] on link "book an appointment" at bounding box center [871, 514] width 257 height 58
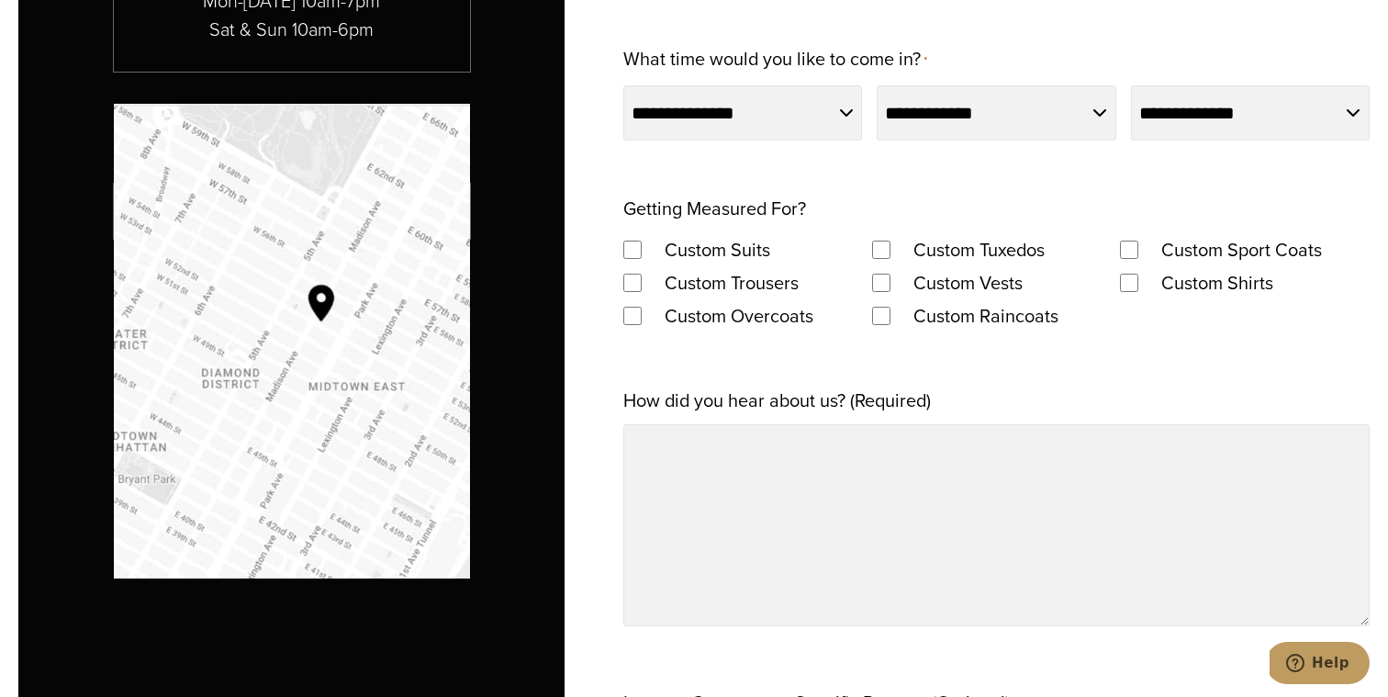
scroll to position [1370, 0]
